Goal: Use online tool/utility: Utilize a website feature to perform a specific function

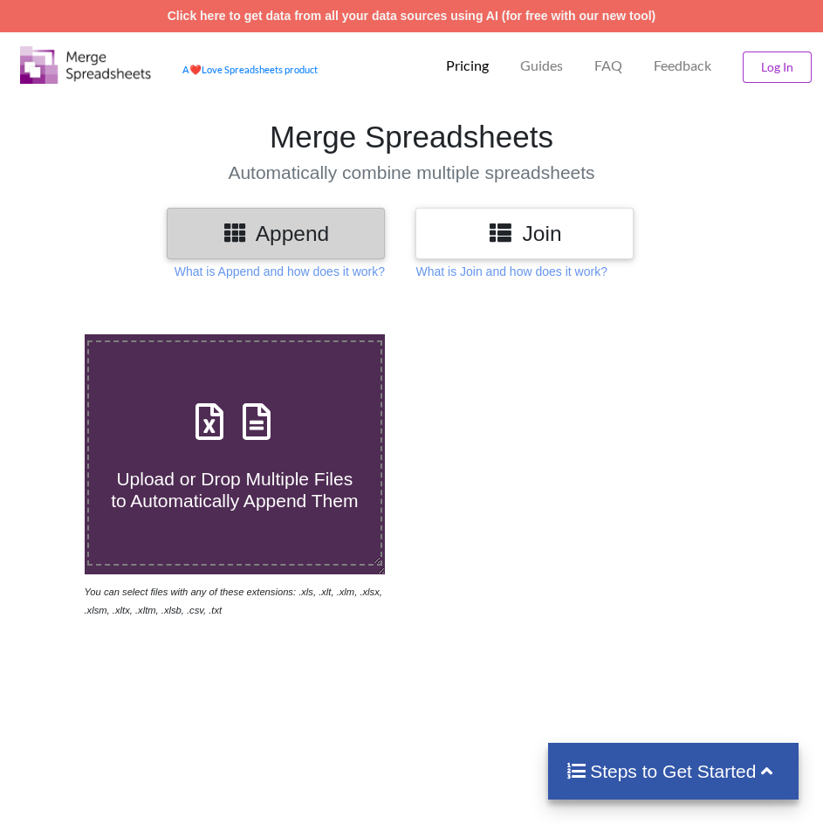
click at [323, 437] on div "Upload or Drop Multiple Files to Automatically Append Them" at bounding box center [235, 454] width 292 height 118
click at [49, 334] on input "Upload or Drop Multiple Files to Automatically Append Them" at bounding box center [49, 334] width 0 height 0
type input "C:\fakepath\C-433 (Hard Copy) List of Tests 4.xlsx"
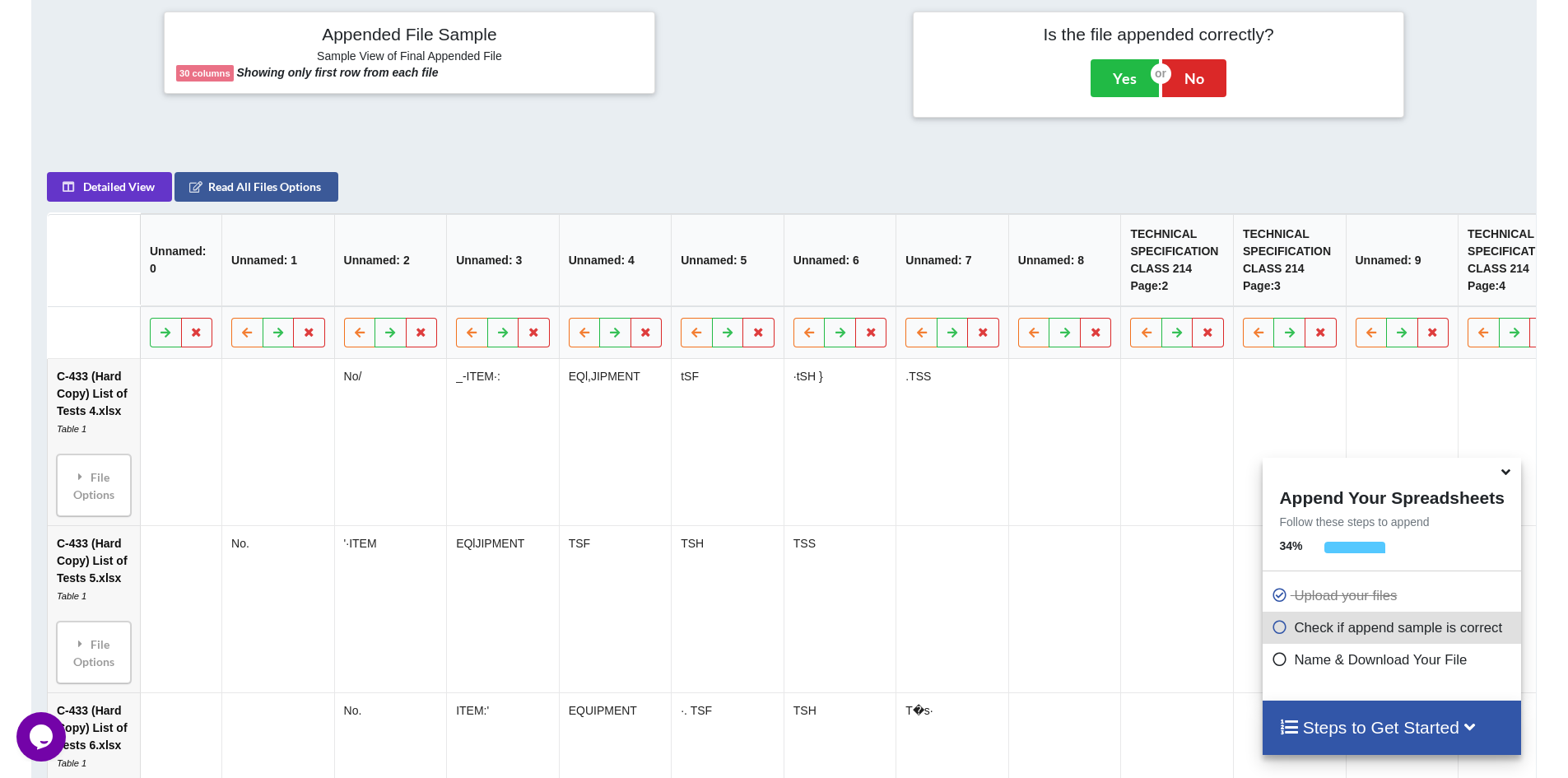
scroll to position [593, 0]
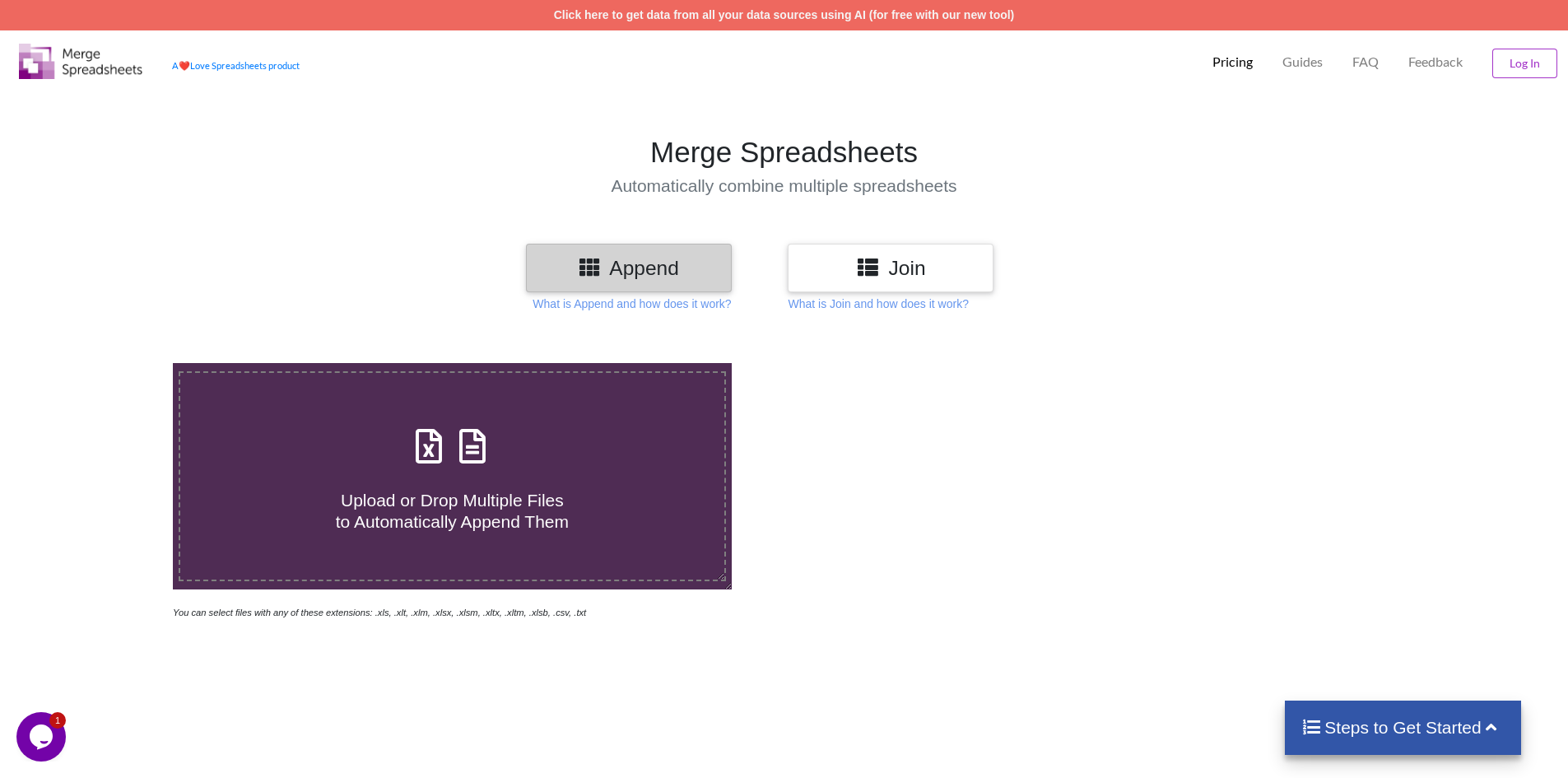
click at [922, 269] on h3 "Join" at bounding box center [890, 267] width 181 height 24
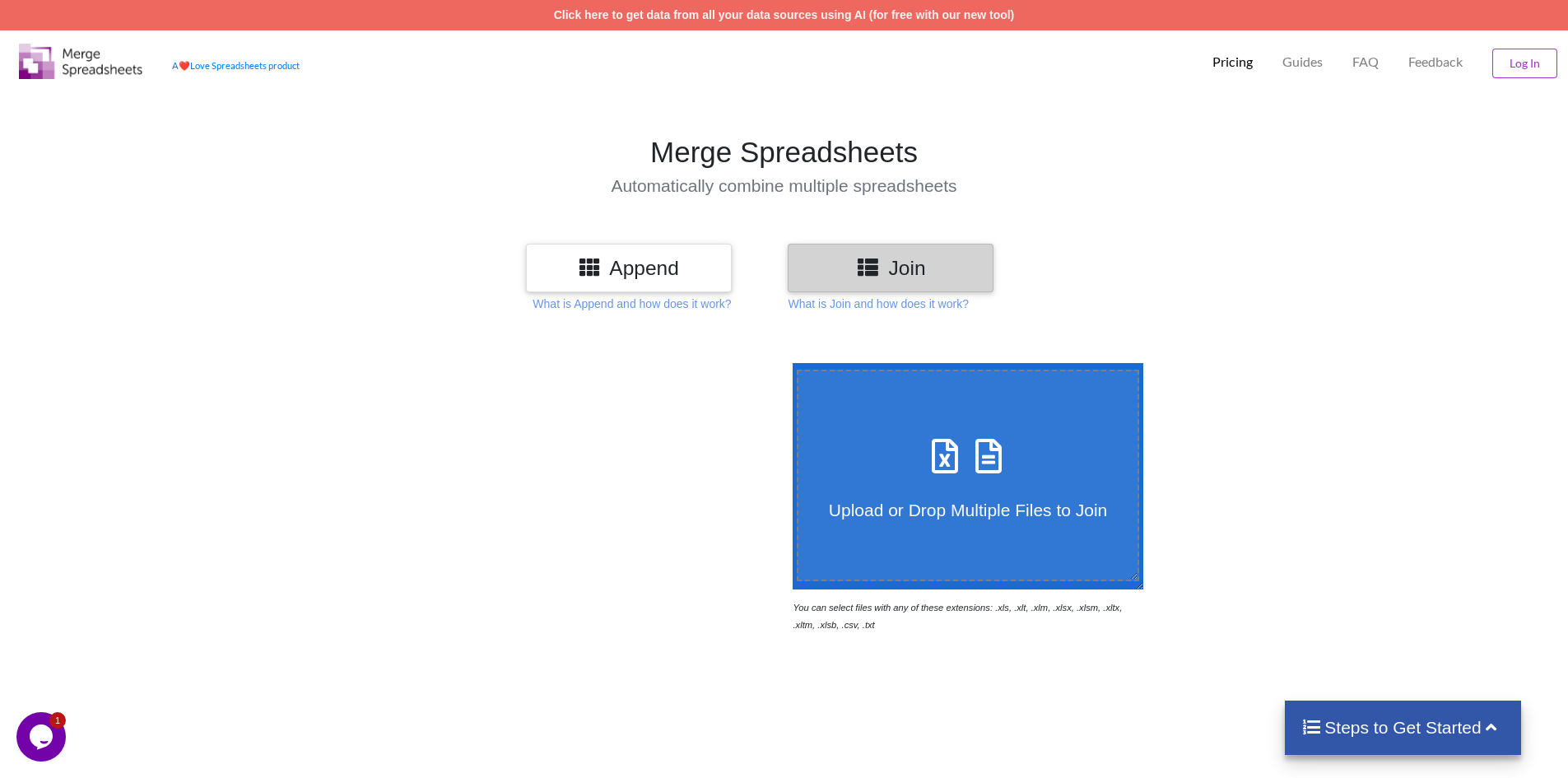
click at [1018, 484] on h4 "Upload or Drop Multiple Files to Join" at bounding box center [968, 500] width 339 height 41
click at [788, 363] on input "Upload or Drop Multiple Files to Join" at bounding box center [788, 363] width 0 height 0
type input "C:\fakepath\C-433 (Hard Copy) List of Tests 4.xlsx"
